Goal: Task Accomplishment & Management: Use online tool/utility

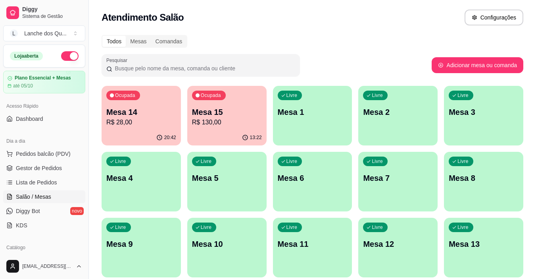
click at [142, 126] on p "R$ 28,00" at bounding box center [141, 122] width 70 height 10
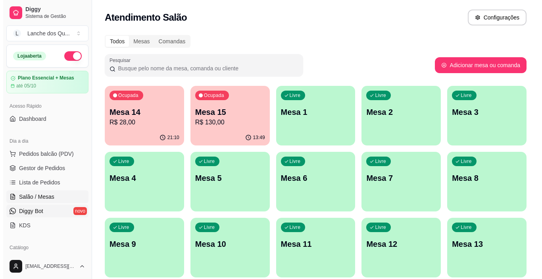
scroll to position [159, 0]
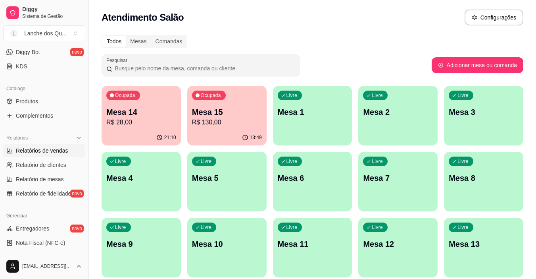
click at [47, 146] on link "Relatórios de vendas" at bounding box center [44, 150] width 82 height 13
click at [42, 149] on span "Relatórios de vendas" at bounding box center [42, 150] width 52 height 8
select select "ALL"
select select "0"
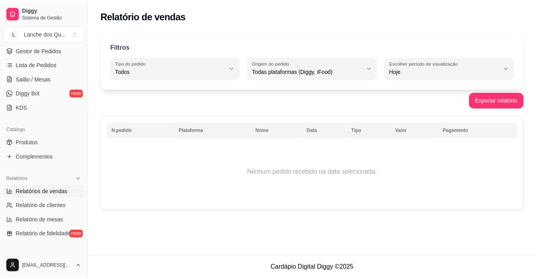
scroll to position [79, 0]
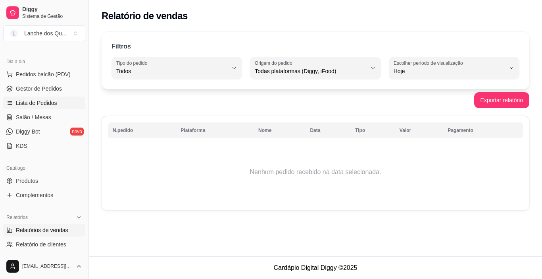
click at [44, 100] on span "Lista de Pedidos" at bounding box center [36, 103] width 41 height 8
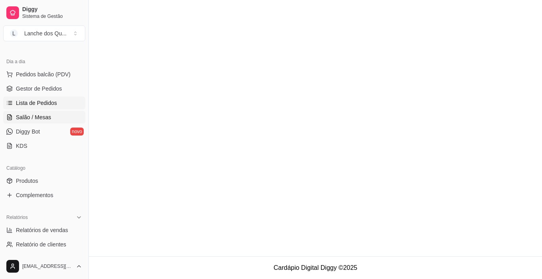
click at [41, 115] on span "Salão / Mesas" at bounding box center [33, 117] width 35 height 8
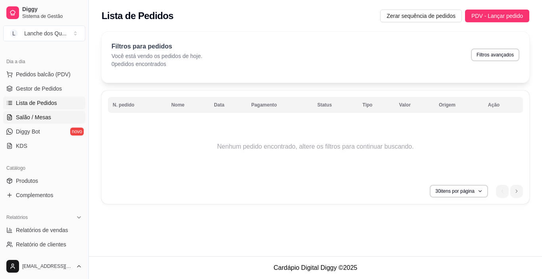
click at [40, 121] on link "Salão / Mesas" at bounding box center [44, 117] width 82 height 13
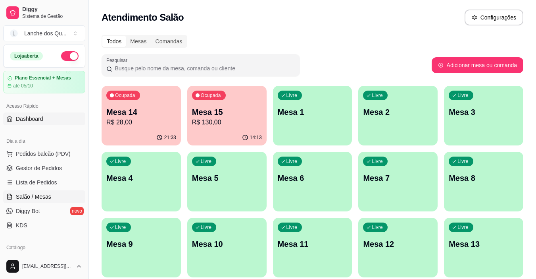
click at [27, 123] on link "Dashboard" at bounding box center [44, 118] width 82 height 13
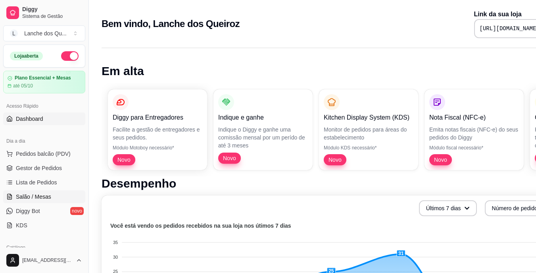
click at [46, 197] on span "Salão / Mesas" at bounding box center [33, 196] width 35 height 8
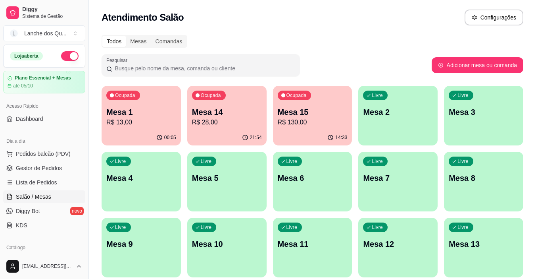
click at [387, 124] on div "Livre Mesa 2" at bounding box center [397, 111] width 79 height 50
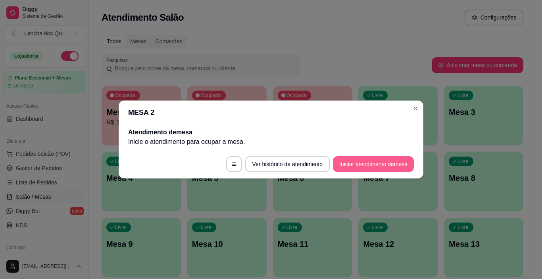
click at [371, 164] on button "Iniciar atendimento de mesa" at bounding box center [373, 164] width 81 height 16
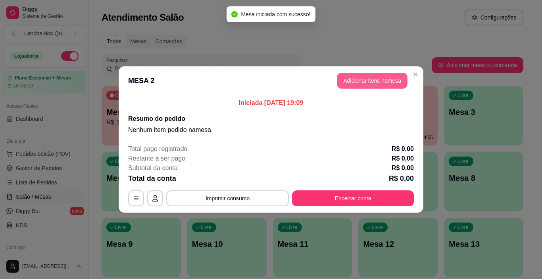
click at [377, 78] on button "Adicionar itens na mesa" at bounding box center [372, 81] width 71 height 16
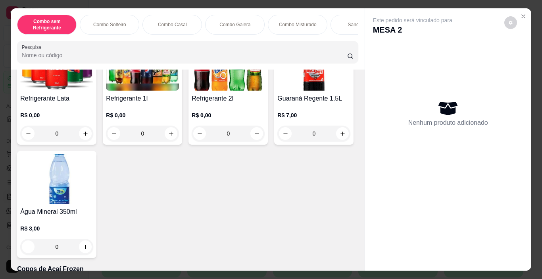
scroll to position [1627, 0]
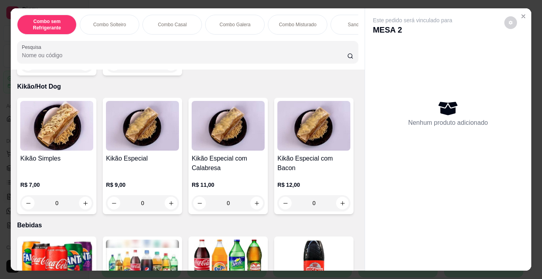
type input "1"
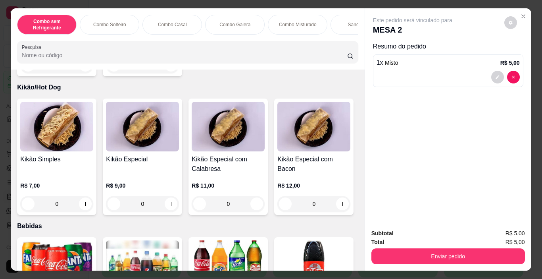
click at [401, 256] on button "Enviar pedido" at bounding box center [448, 256] width 154 height 16
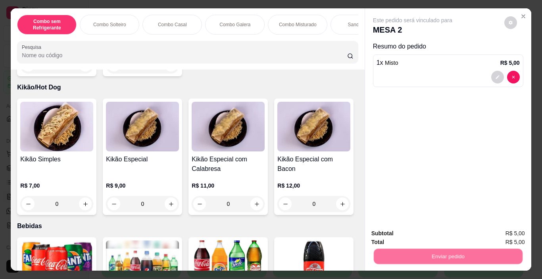
click at [401, 232] on button "Não registrar e enviar pedido" at bounding box center [422, 233] width 83 height 15
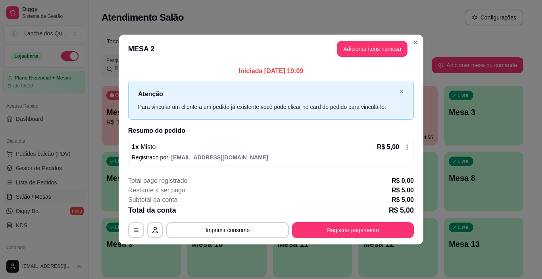
click at [410, 145] on icon at bounding box center [407, 147] width 6 height 6
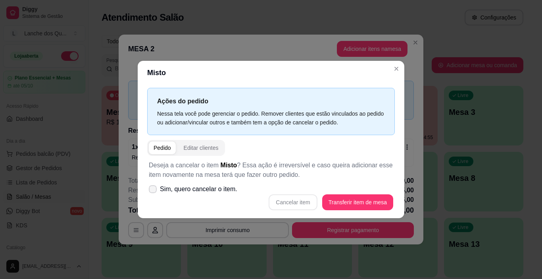
click at [192, 187] on span "Sim, quero cancelar o item." at bounding box center [198, 189] width 77 height 10
click at [154, 190] on input "Sim, quero cancelar o item." at bounding box center [150, 192] width 5 height 5
checkbox input "true"
click at [307, 200] on button "Cancelar item" at bounding box center [292, 201] width 47 height 15
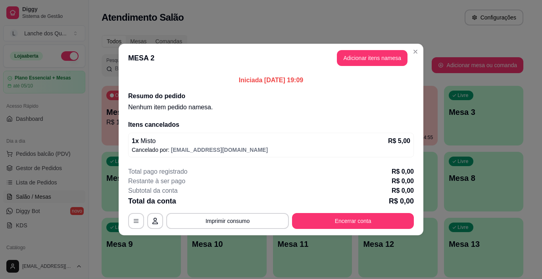
click at [370, 63] on button "Adicionar itens na mesa" at bounding box center [372, 58] width 71 height 16
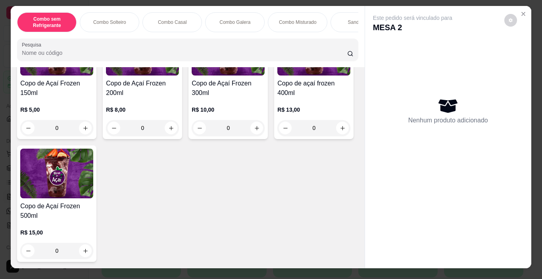
scroll to position [0, 0]
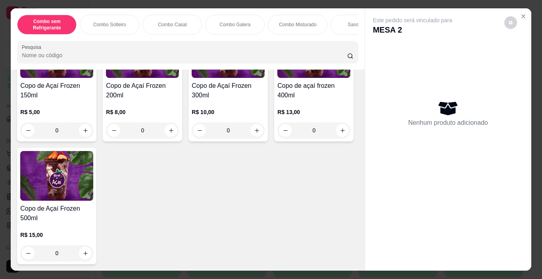
click at [167, 127] on div "0" at bounding box center [142, 130] width 73 height 16
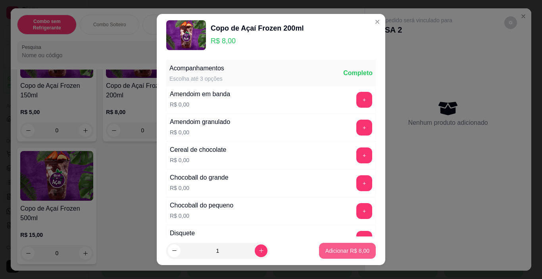
click at [329, 246] on button "Adicionar R$ 8,00" at bounding box center [347, 250] width 57 height 16
type input "1"
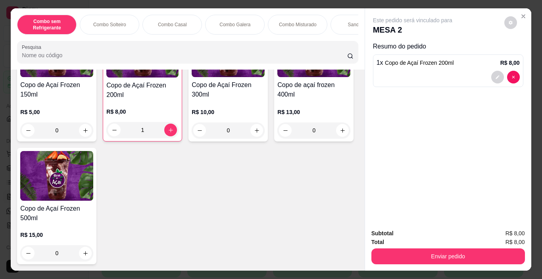
scroll to position [2457, 0]
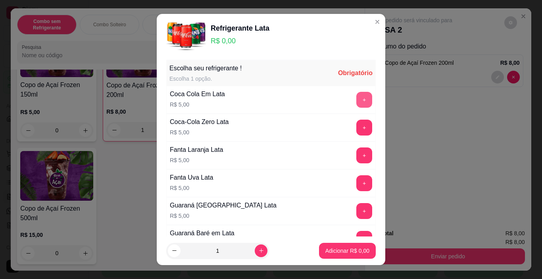
click at [356, 95] on button "+" at bounding box center [364, 100] width 16 height 16
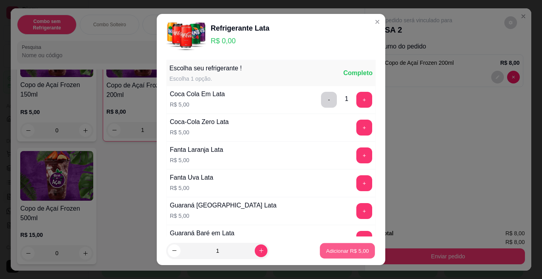
click at [344, 252] on p "Adicionar R$ 5,00" at bounding box center [347, 250] width 43 height 8
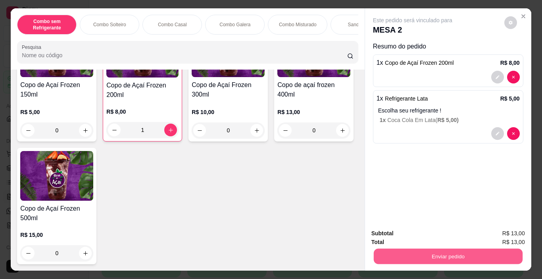
click at [437, 258] on button "Enviar pedido" at bounding box center [447, 255] width 149 height 15
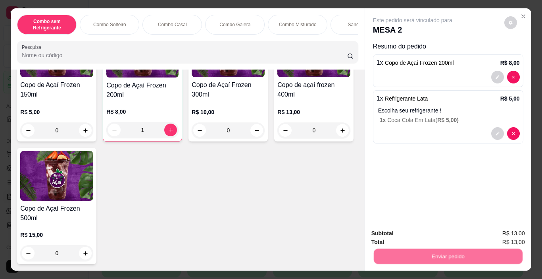
click at [424, 226] on button "Não registrar e enviar pedido" at bounding box center [422, 233] width 83 height 15
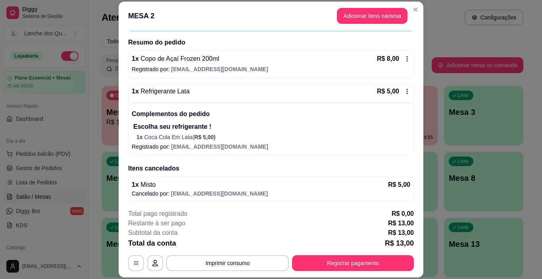
scroll to position [56, 0]
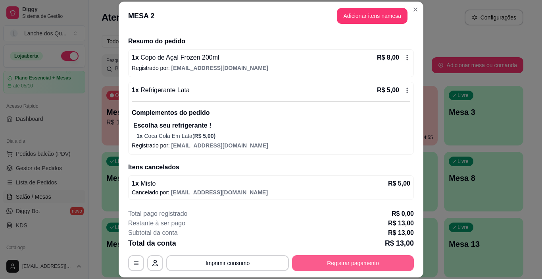
click at [360, 263] on button "Registrar pagamento" at bounding box center [353, 263] width 122 height 16
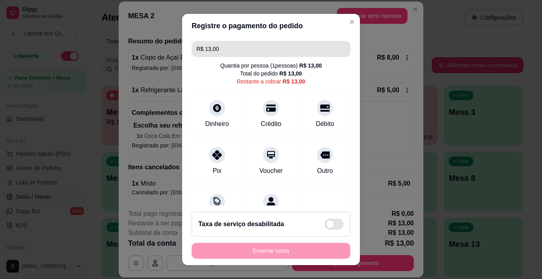
drag, startPoint x: 229, startPoint y: 51, endPoint x: 148, endPoint y: 43, distance: 82.1
click at [148, 43] on div "Registre o pagamento do pedido R$ 13,00 Quantia por pessoa ( 1 pessoas) R$ 13,0…" at bounding box center [271, 139] width 542 height 279
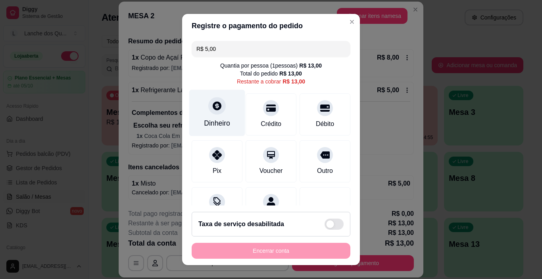
click at [213, 112] on div at bounding box center [216, 105] width 17 height 17
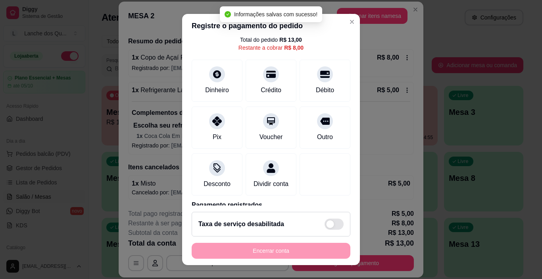
scroll to position [0, 0]
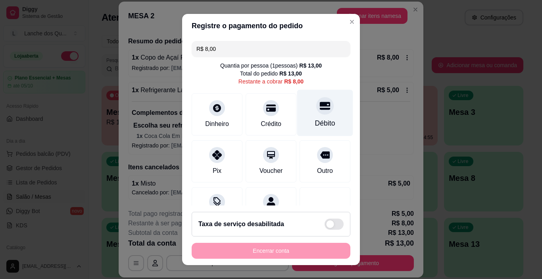
click at [316, 113] on div at bounding box center [324, 105] width 17 height 17
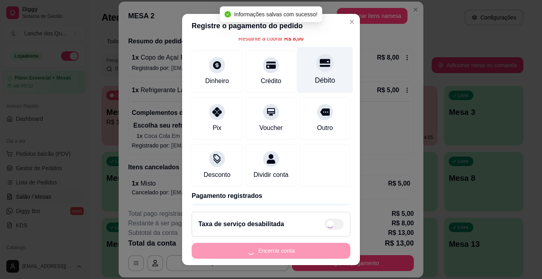
type input "R$ 0,00"
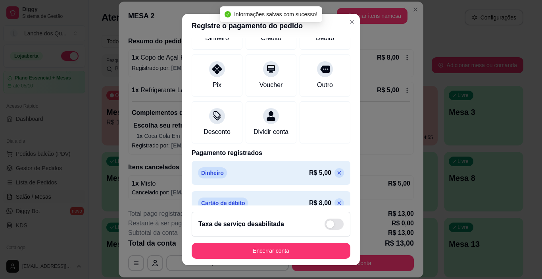
scroll to position [100, 0]
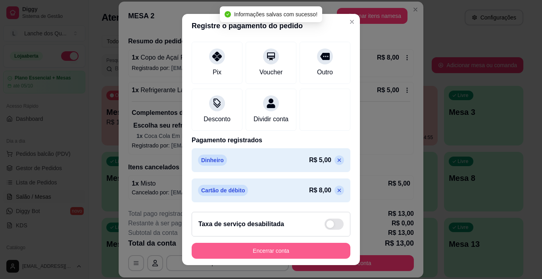
click at [294, 250] on button "Encerrar conta" at bounding box center [271, 250] width 159 height 16
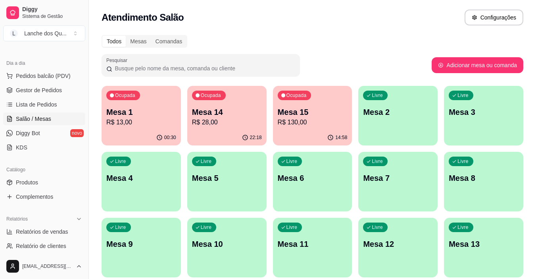
scroll to position [159, 0]
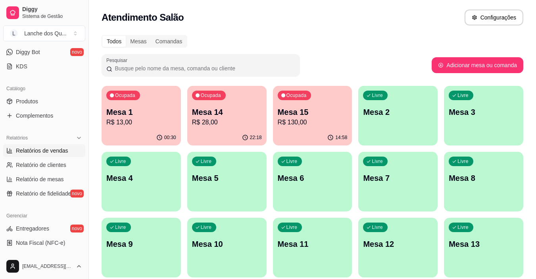
click at [42, 151] on span "Relatórios de vendas" at bounding box center [42, 150] width 52 height 8
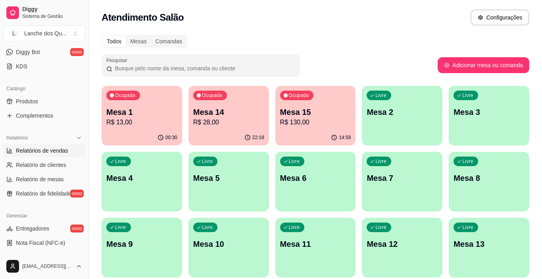
select select "ALL"
select select "0"
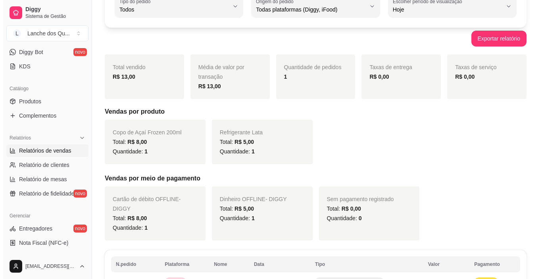
scroll to position [130, 0]
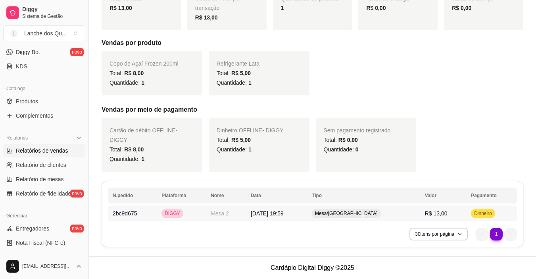
click at [489, 213] on span "Dinheiro" at bounding box center [483, 213] width 21 height 6
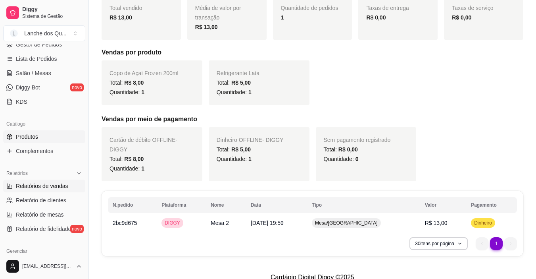
scroll to position [119, 0]
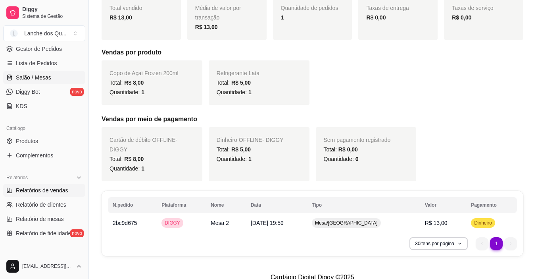
click at [42, 75] on span "Salão / Mesas" at bounding box center [33, 77] width 35 height 8
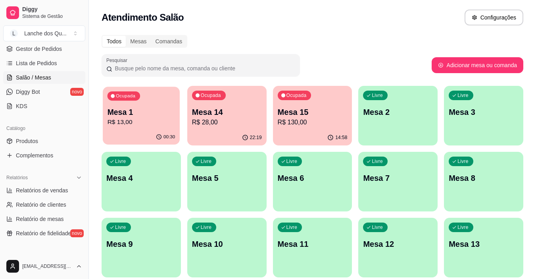
click at [141, 129] on div "Ocupada Mesa 1 R$ 13,00" at bounding box center [141, 108] width 77 height 43
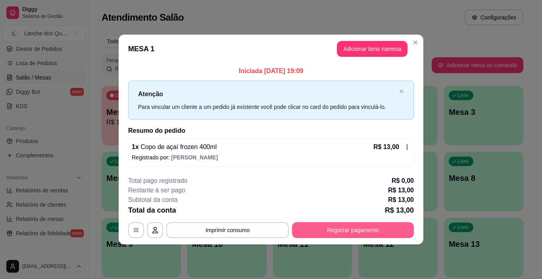
click at [364, 225] on button "Registrar pagamento" at bounding box center [353, 230] width 122 height 16
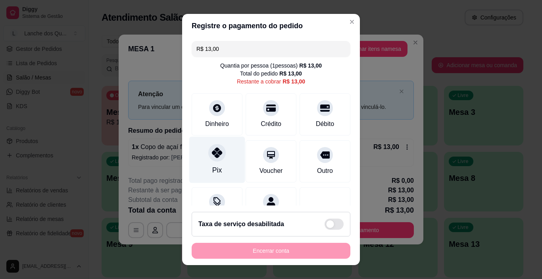
click at [214, 151] on icon at bounding box center [217, 152] width 10 height 10
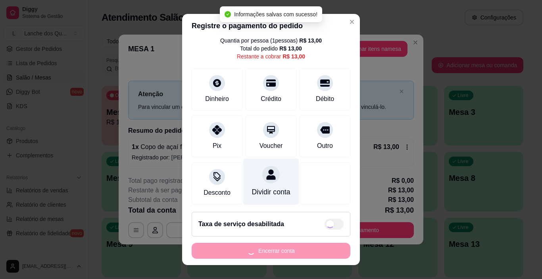
scroll to position [37, 0]
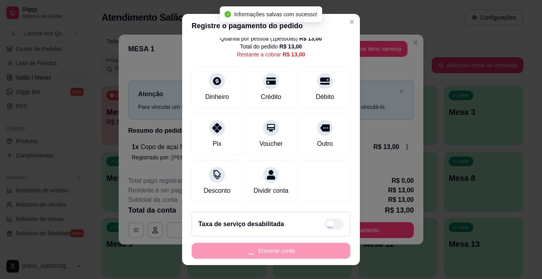
type input "R$ 0,00"
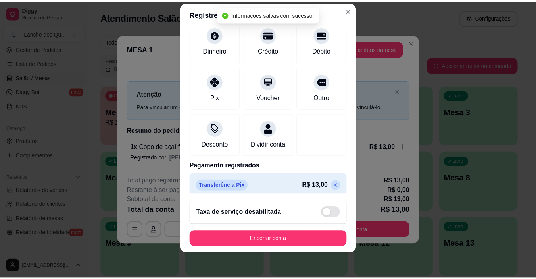
scroll to position [70, 0]
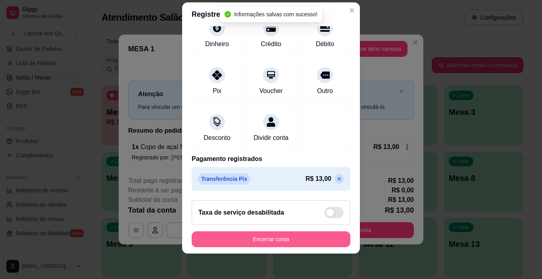
click at [292, 241] on button "Encerrar conta" at bounding box center [271, 239] width 159 height 16
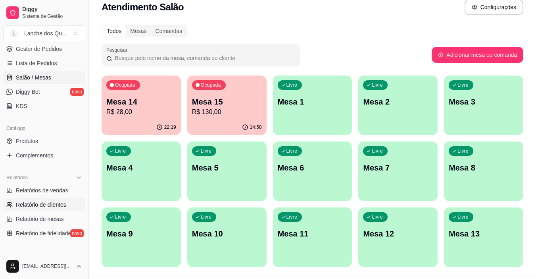
scroll to position [0, 0]
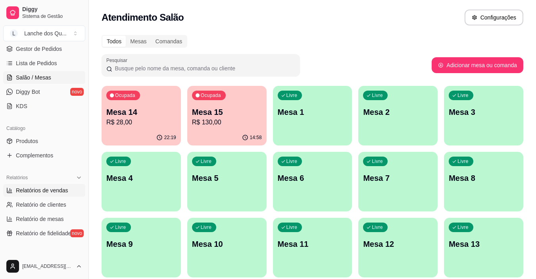
click at [38, 190] on span "Relatórios de vendas" at bounding box center [42, 190] width 52 height 8
select select "ALL"
select select "0"
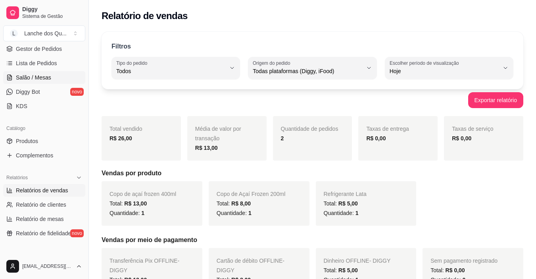
click at [27, 78] on span "Salão / Mesas" at bounding box center [33, 77] width 35 height 8
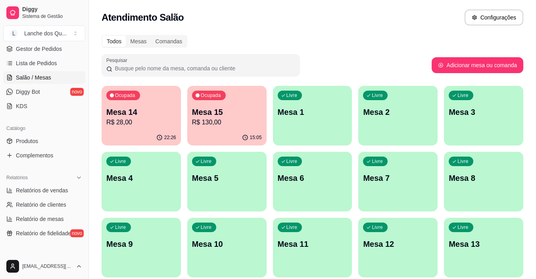
click at [302, 118] on div "Livre Mesa 1" at bounding box center [312, 111] width 79 height 50
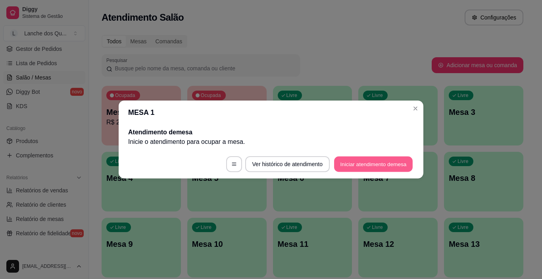
click at [369, 169] on button "Iniciar atendimento de mesa" at bounding box center [373, 163] width 79 height 15
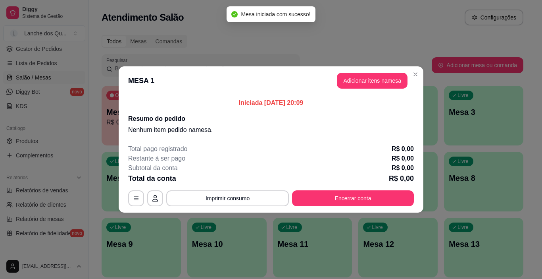
click at [360, 89] on header "MESA 1 Adicionar itens na mesa" at bounding box center [271, 80] width 305 height 29
click at [362, 83] on button "Adicionar itens na mesa" at bounding box center [372, 81] width 71 height 16
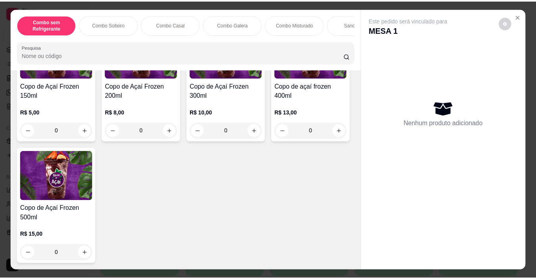
scroll to position [2774, 0]
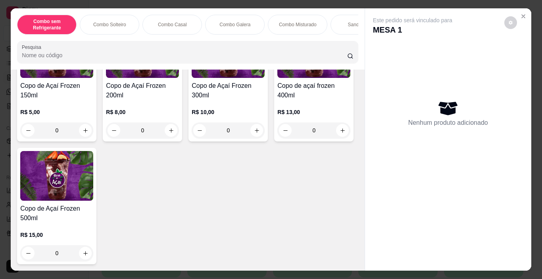
click at [222, 110] on p "R$ 10,00" at bounding box center [228, 112] width 73 height 8
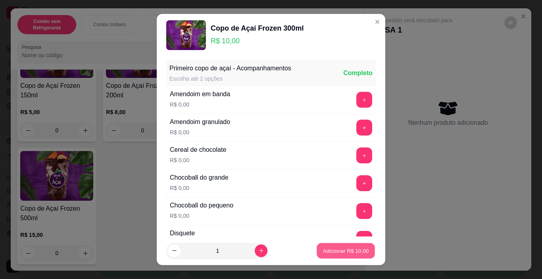
click at [332, 249] on p "Adicionar R$ 10,00" at bounding box center [346, 250] width 46 height 8
type input "1"
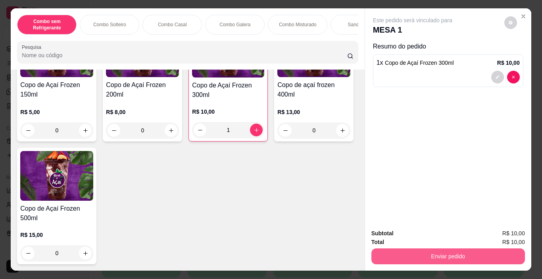
click at [405, 251] on button "Enviar pedido" at bounding box center [448, 256] width 154 height 16
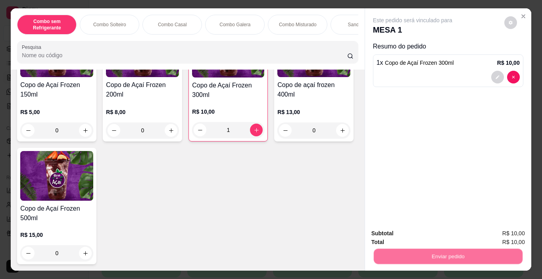
click at [393, 234] on button "Não registrar e enviar pedido" at bounding box center [422, 233] width 83 height 15
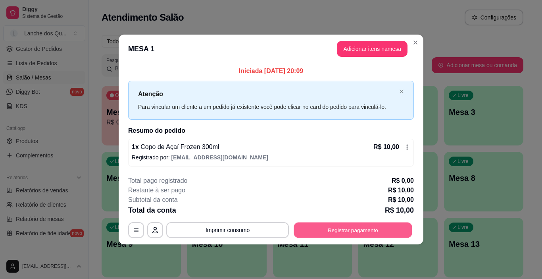
click at [357, 231] on button "Registrar pagamento" at bounding box center [353, 229] width 118 height 15
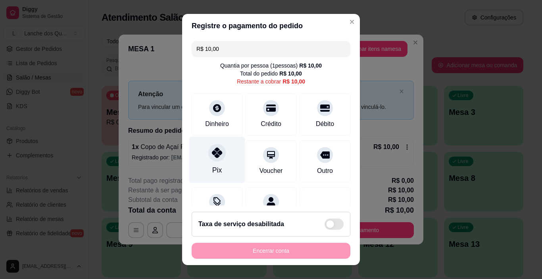
click at [206, 161] on div "Pix" at bounding box center [217, 160] width 56 height 46
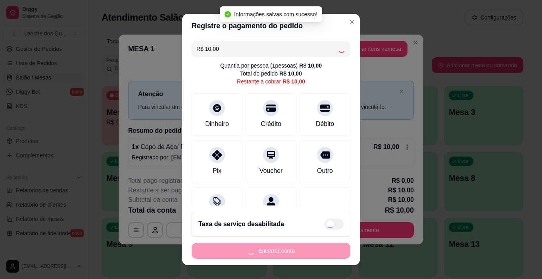
type input "R$ 0,00"
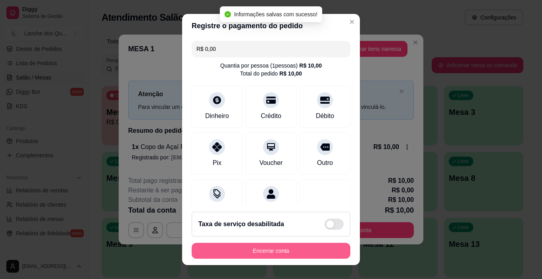
click at [269, 247] on button "Encerrar conta" at bounding box center [271, 250] width 159 height 16
